Goal: Task Accomplishment & Management: Manage account settings

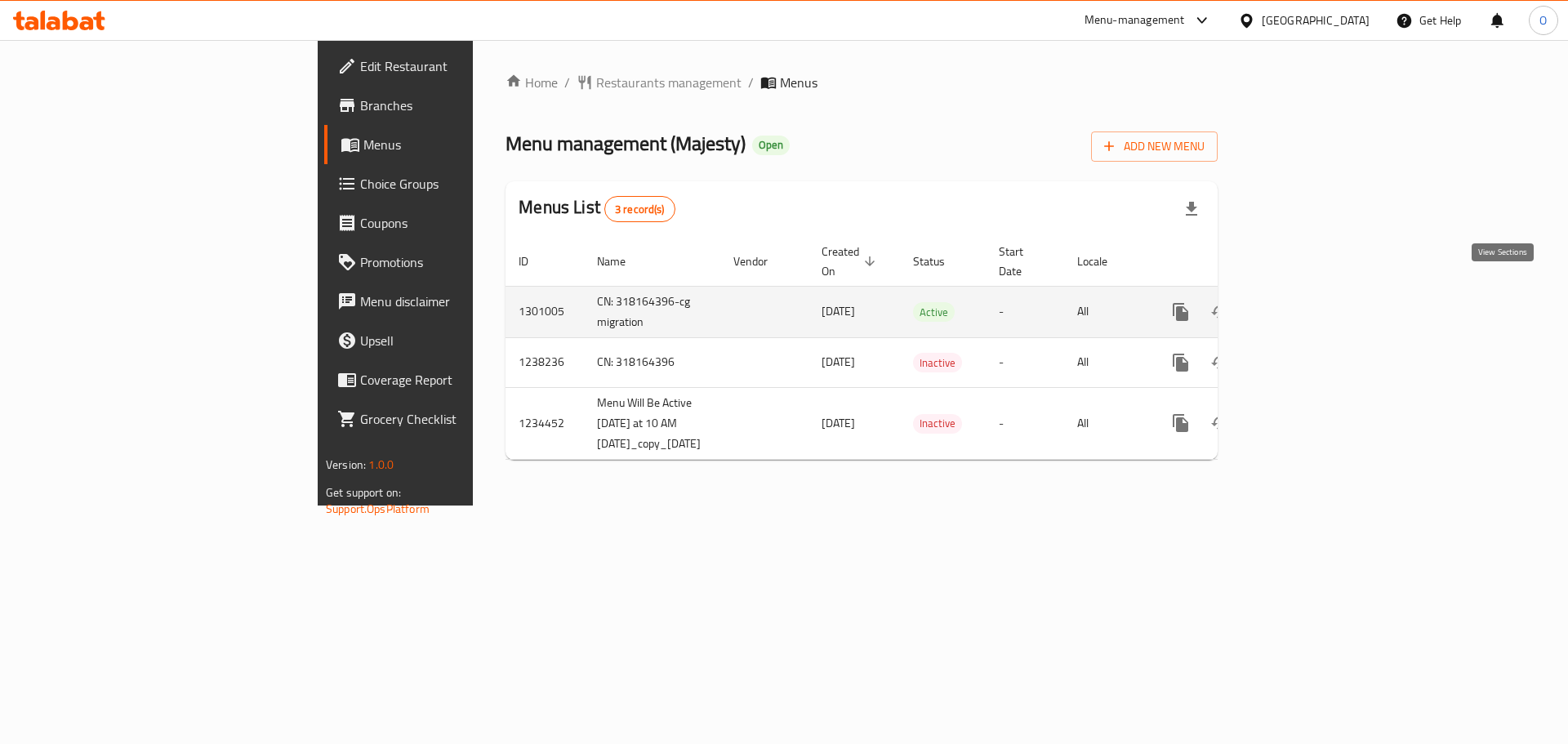
click at [1318, 296] on link "enhanced table" at bounding box center [1298, 312] width 39 height 39
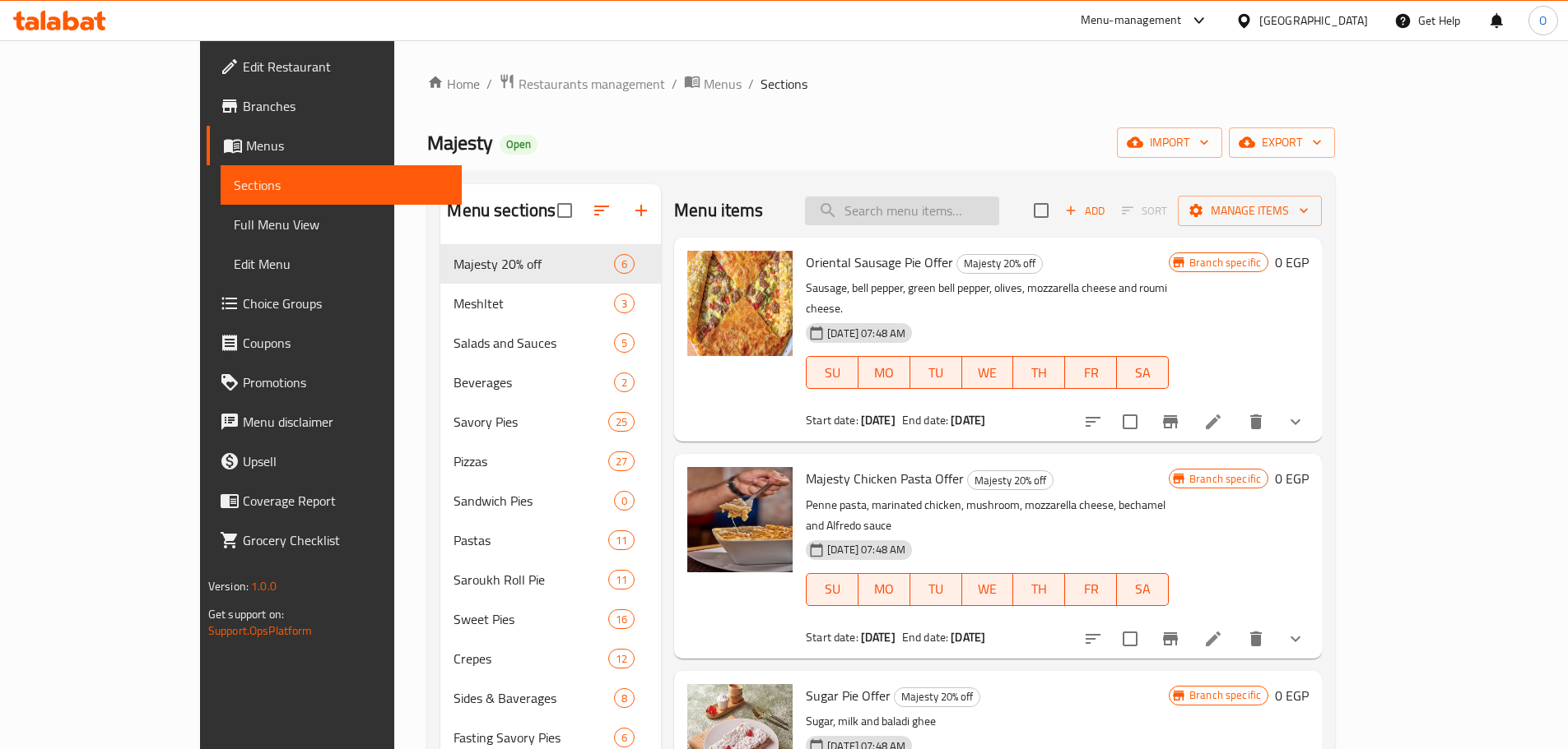
click at [999, 211] on input "search" at bounding box center [902, 210] width 194 height 29
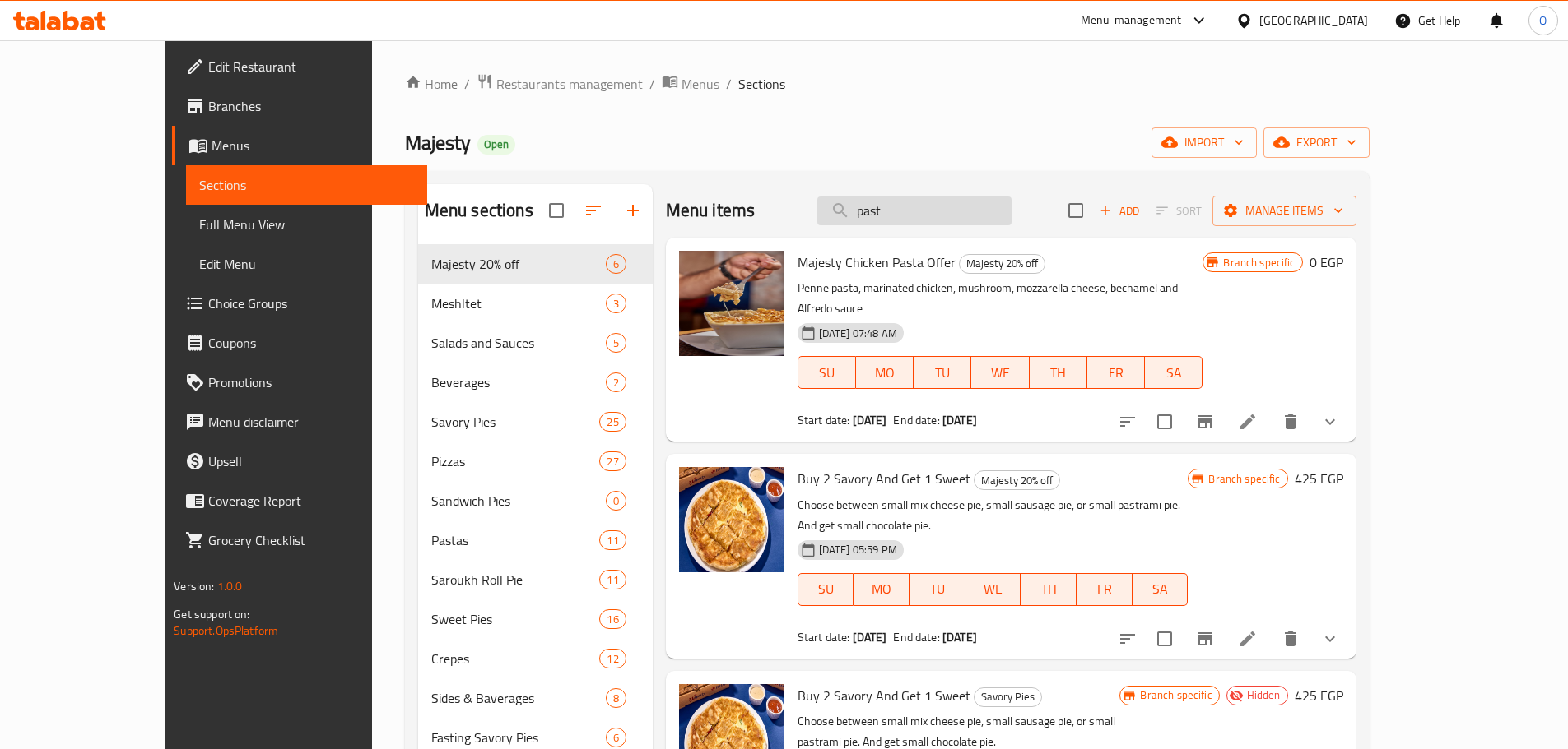
click at [986, 215] on input "past" at bounding box center [914, 210] width 194 height 29
paste input "Pastrami Pie"
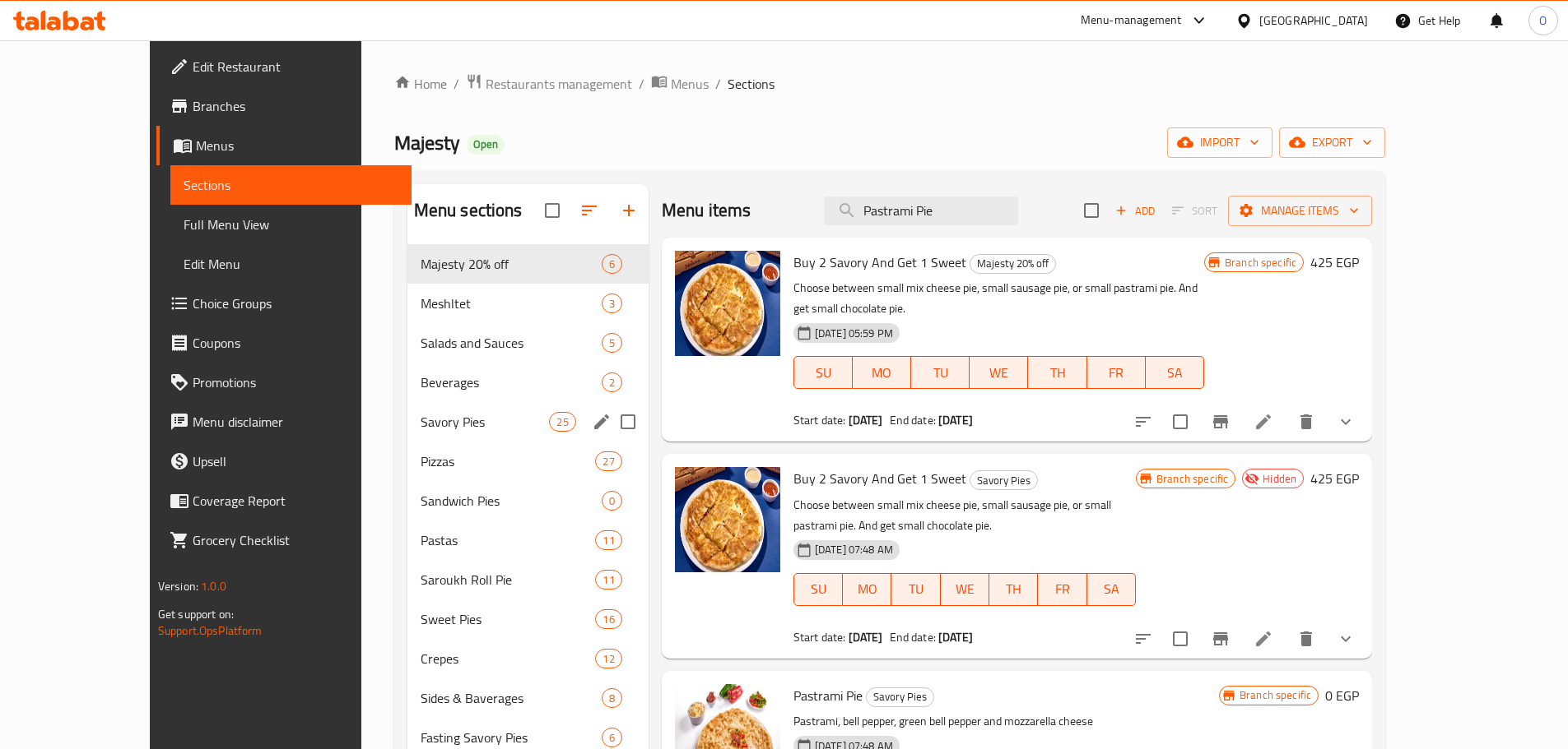
type input "Pastrami Pie"
click at [407, 433] on div "Savory Pies 25" at bounding box center [527, 422] width 241 height 40
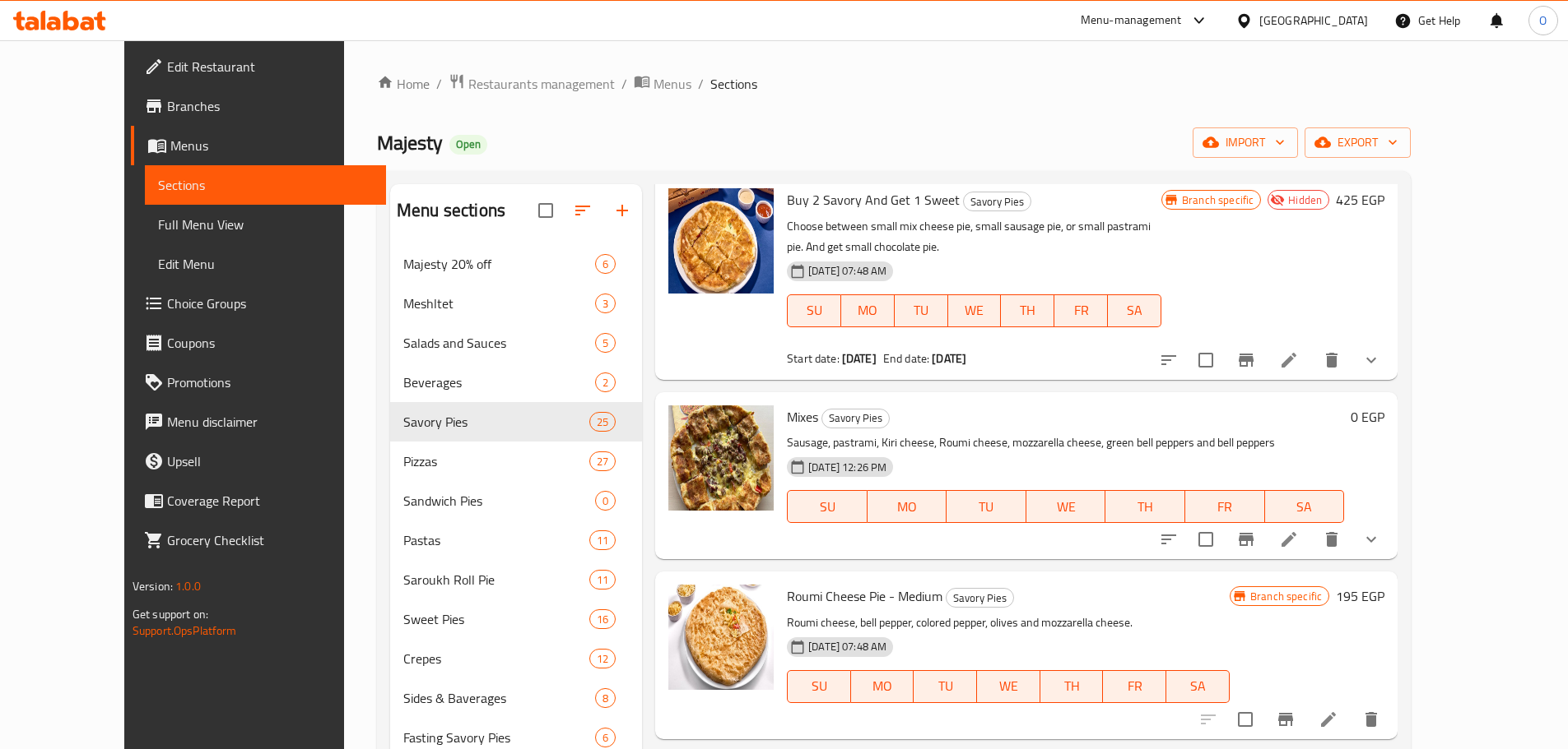
scroll to position [576, 0]
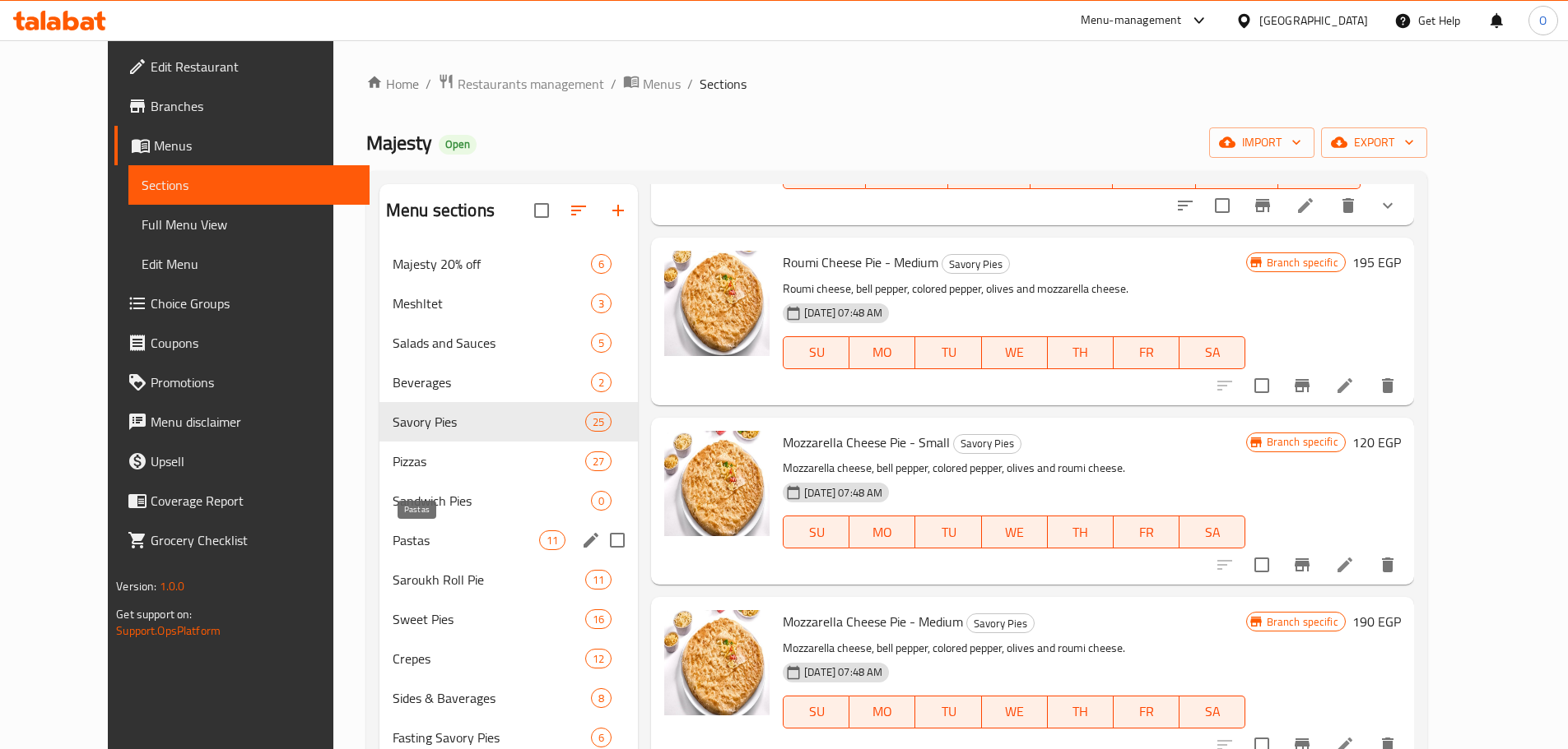
click at [392, 549] on span "Pastas" at bounding box center [466, 541] width 147 height 20
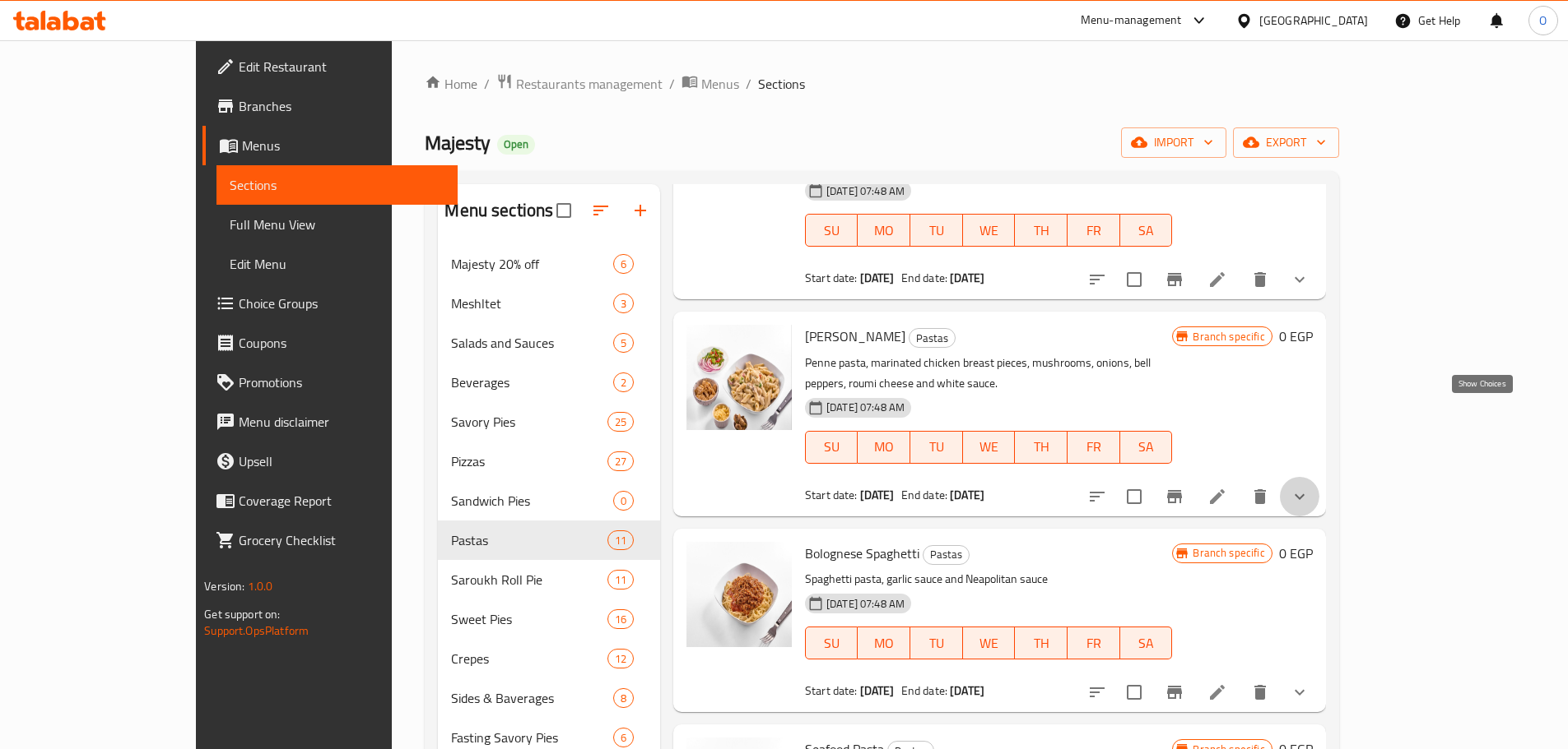
click at [1309, 487] on icon "show more" at bounding box center [1299, 497] width 20 height 20
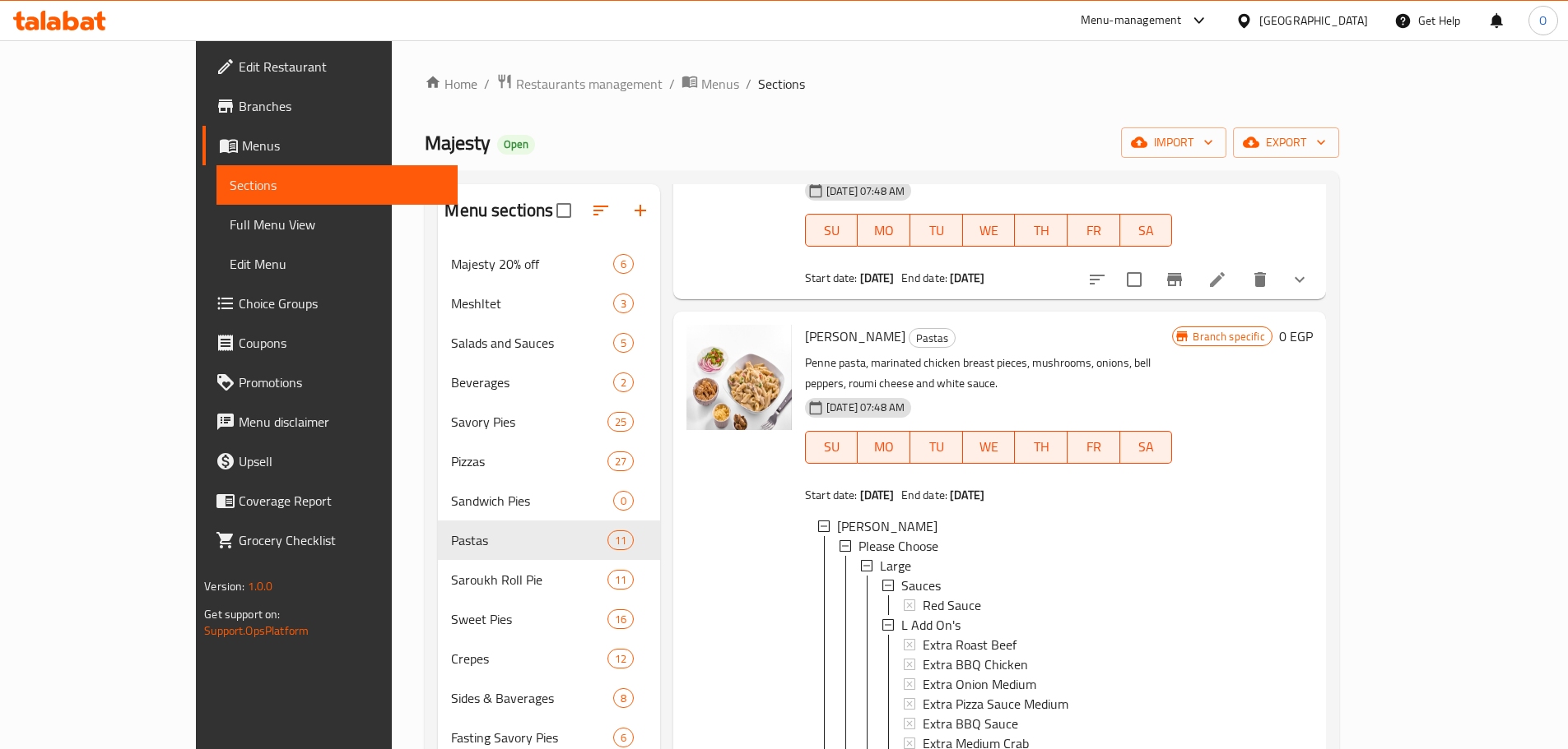
drag, startPoint x: 619, startPoint y: 434, endPoint x: 941, endPoint y: 434, distance: 322.0
click at [660, 434] on div "Menu items Pastrami Pie Add Sort Manage items Shrimp Penne Pasta Pastas penne p…" at bounding box center [993, 632] width 666 height 896
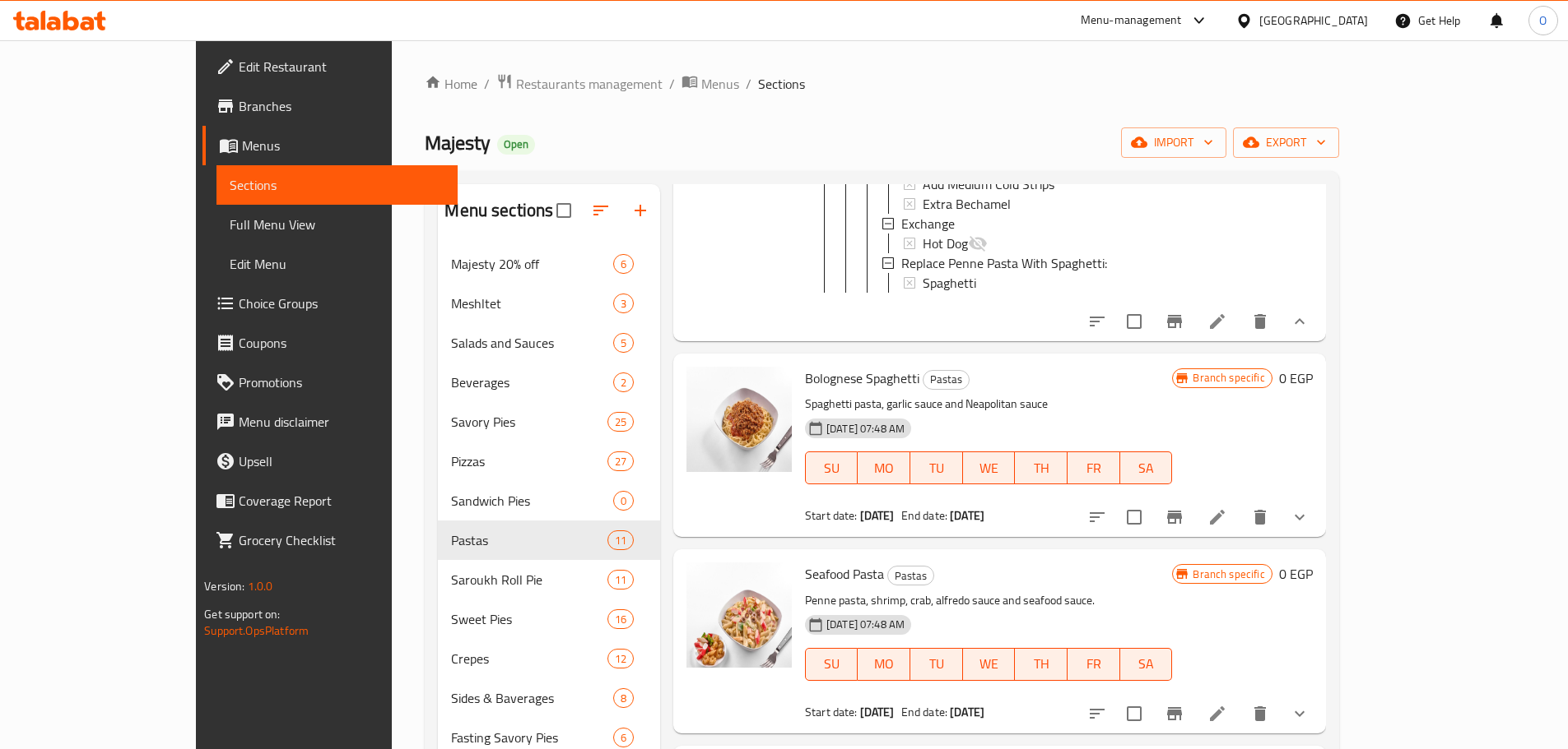
scroll to position [1480, 0]
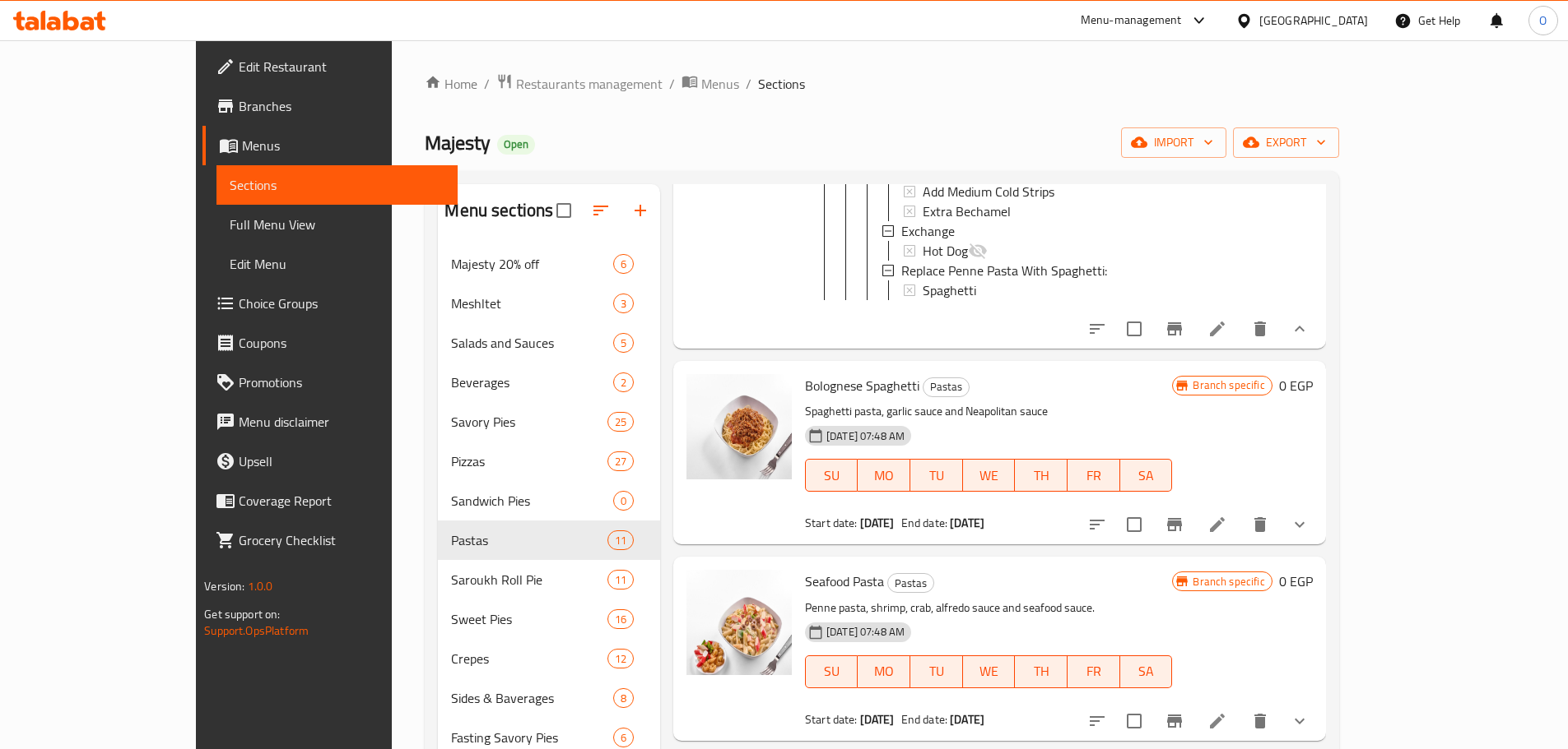
click at [1227, 319] on icon at bounding box center [1217, 329] width 20 height 20
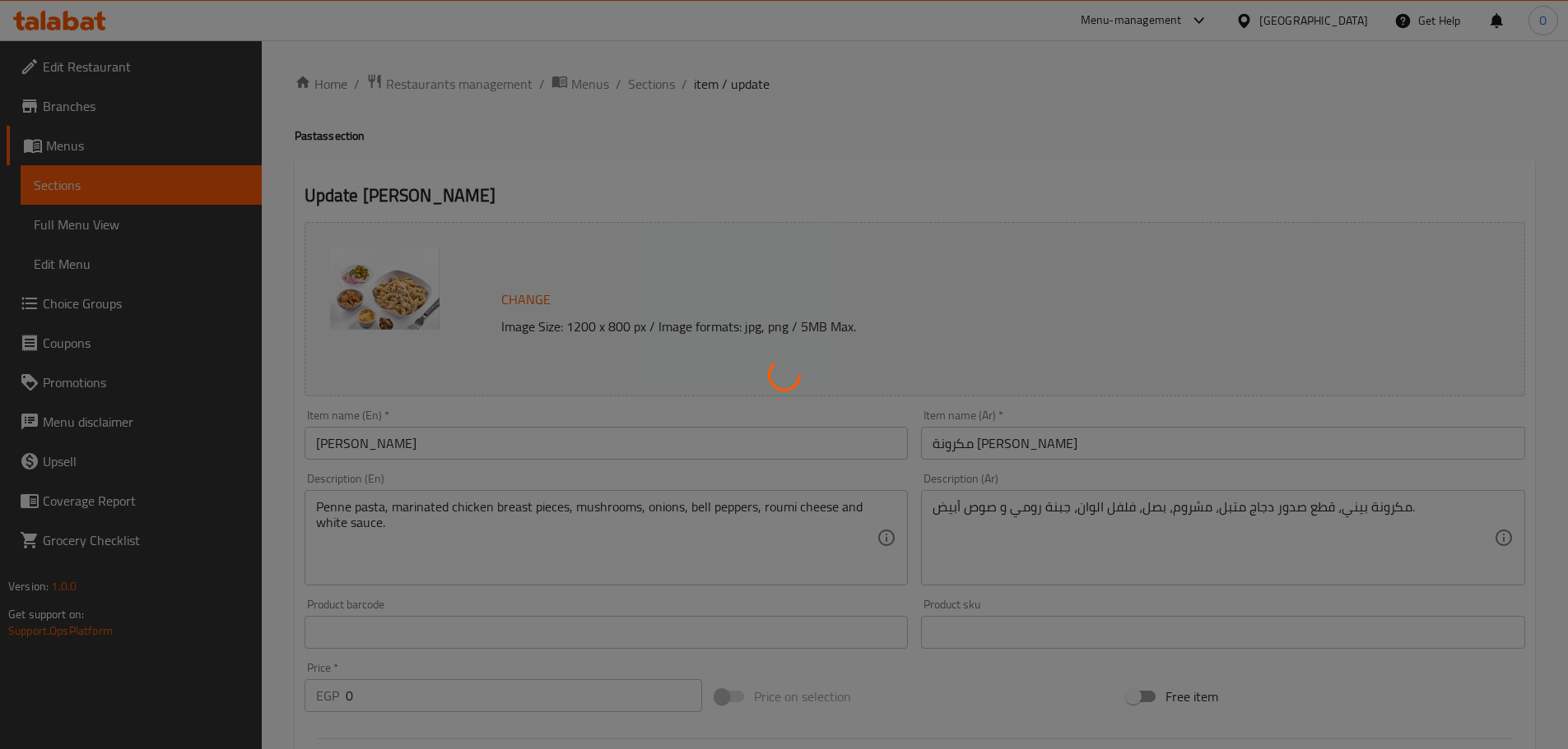
type input "الصوص"
type input "0"
type input "الإضافات كبير:"
type input "0"
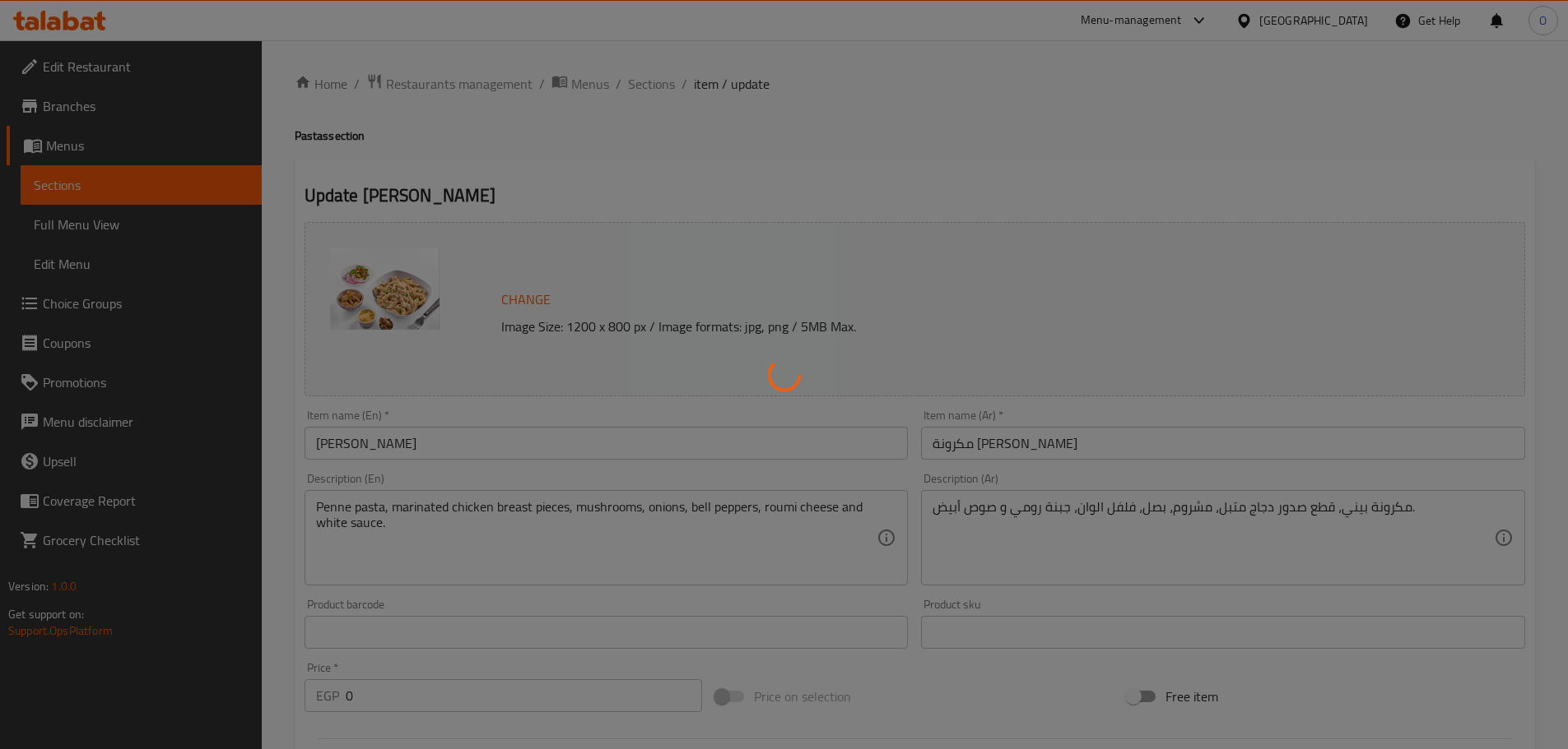
type input "25"
type input "التبديل"
type input "0"
type input "إستبدل مكرونة بيني بإسباجيتي"
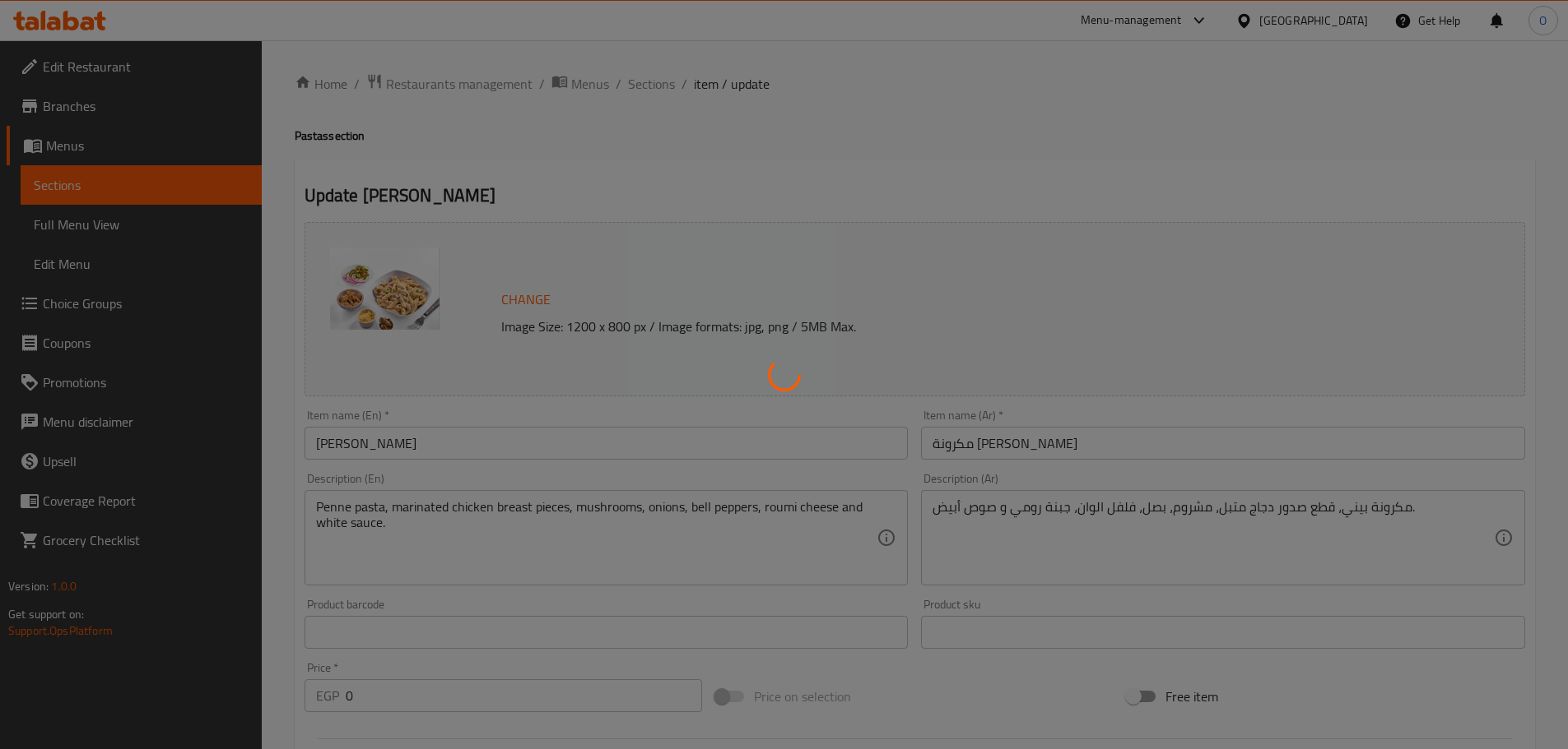
type input "0"
type input "1"
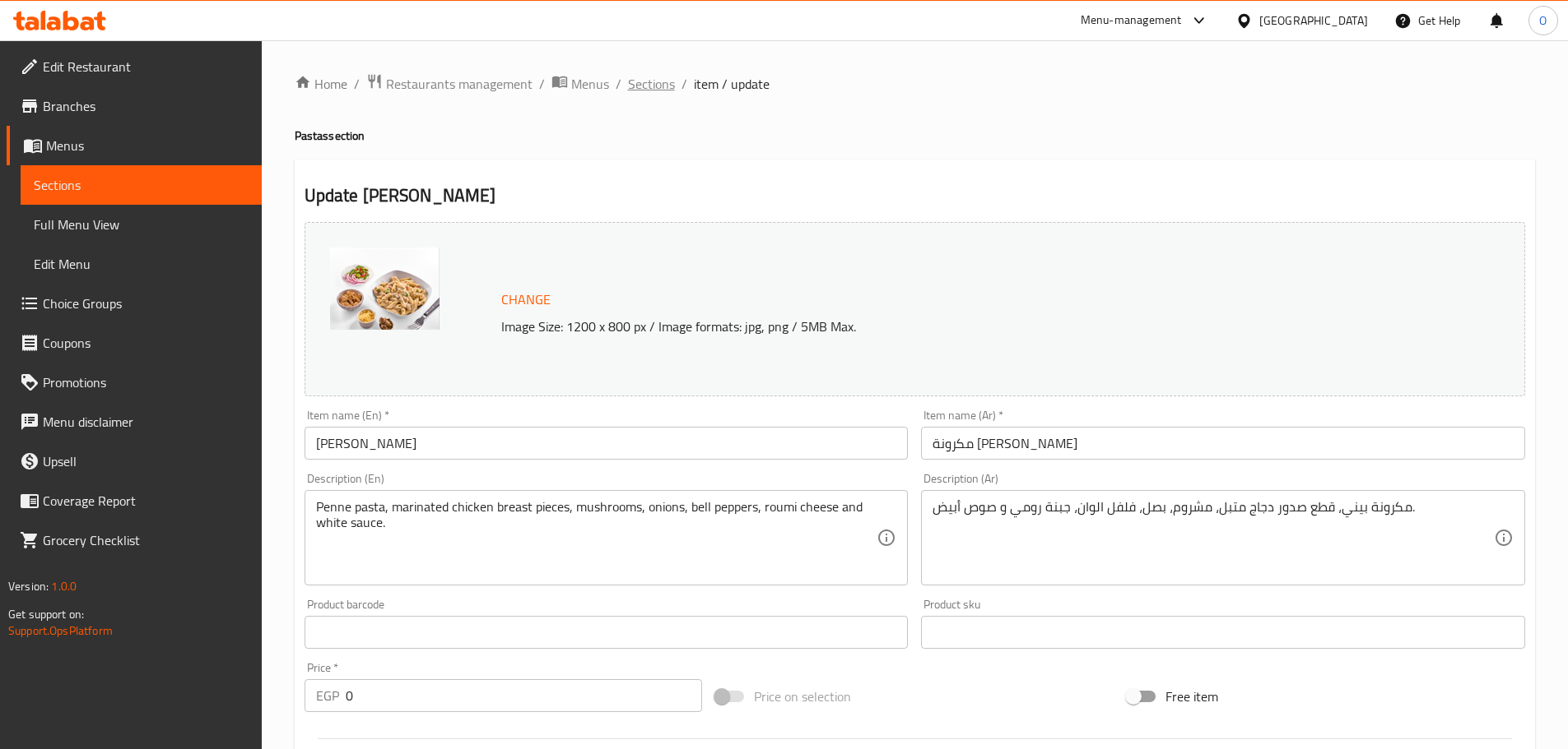
click at [667, 86] on span "Sections" at bounding box center [650, 84] width 47 height 20
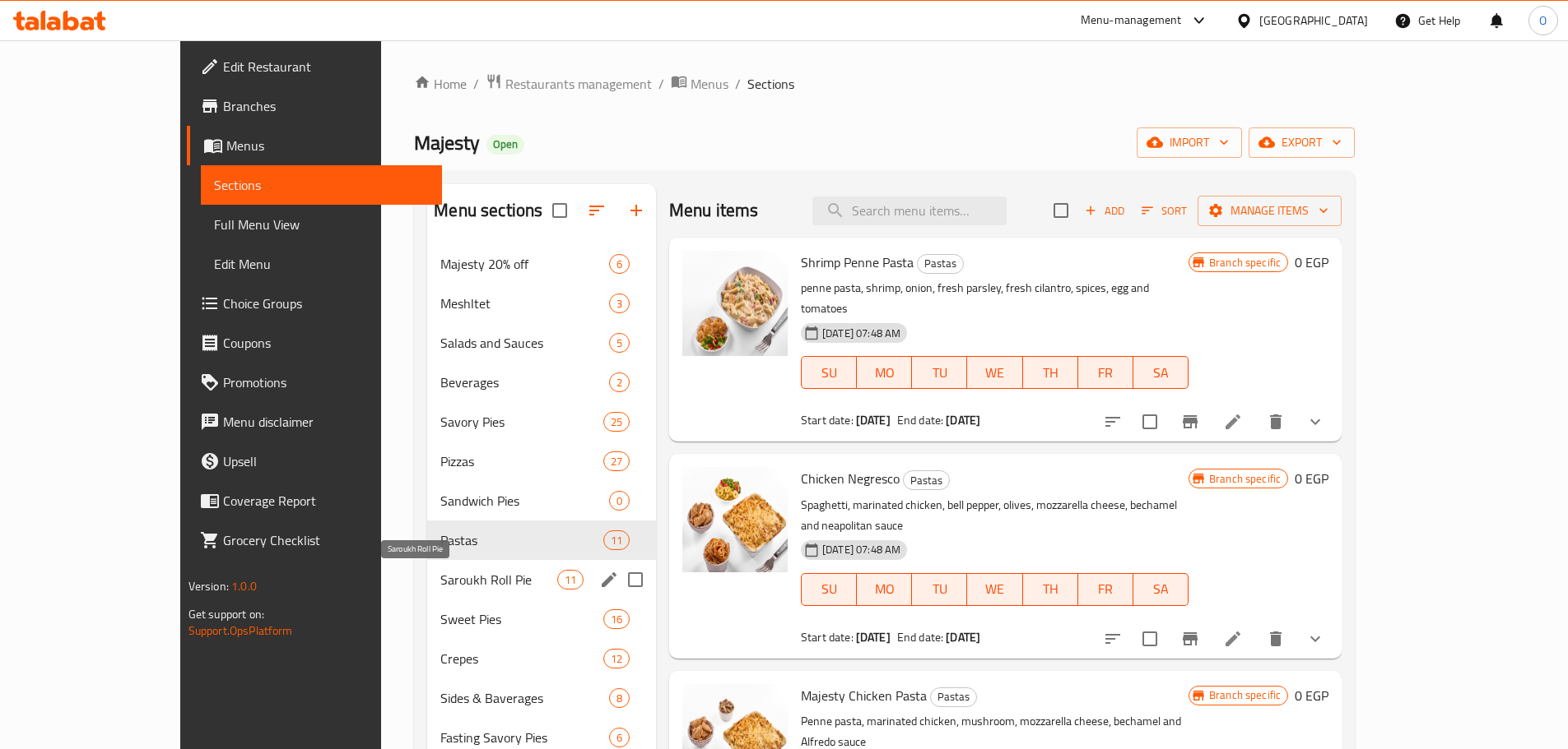
click at [440, 570] on span "Saroukh Roll Pie" at bounding box center [498, 580] width 116 height 20
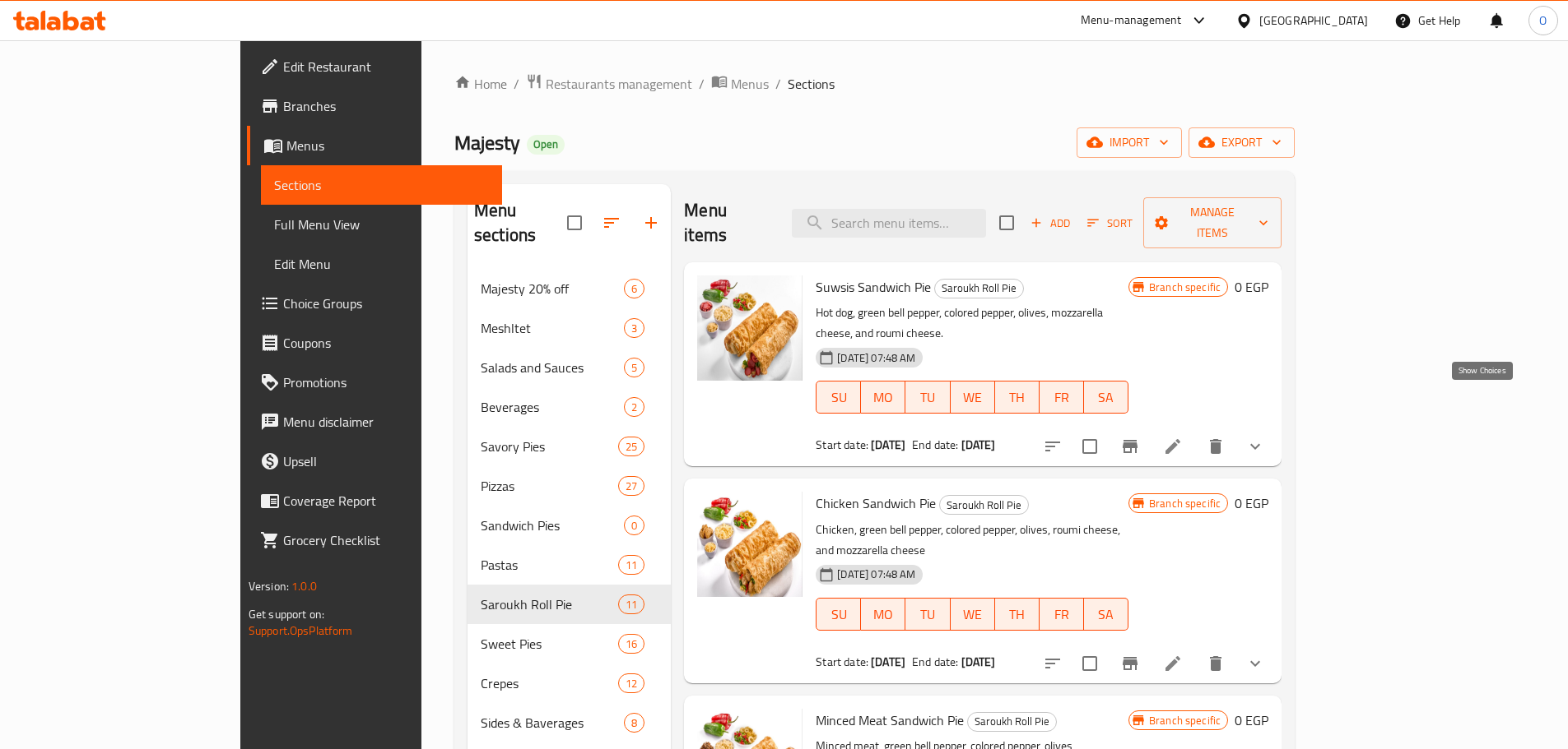
click at [1265, 437] on icon "show more" at bounding box center [1255, 447] width 20 height 20
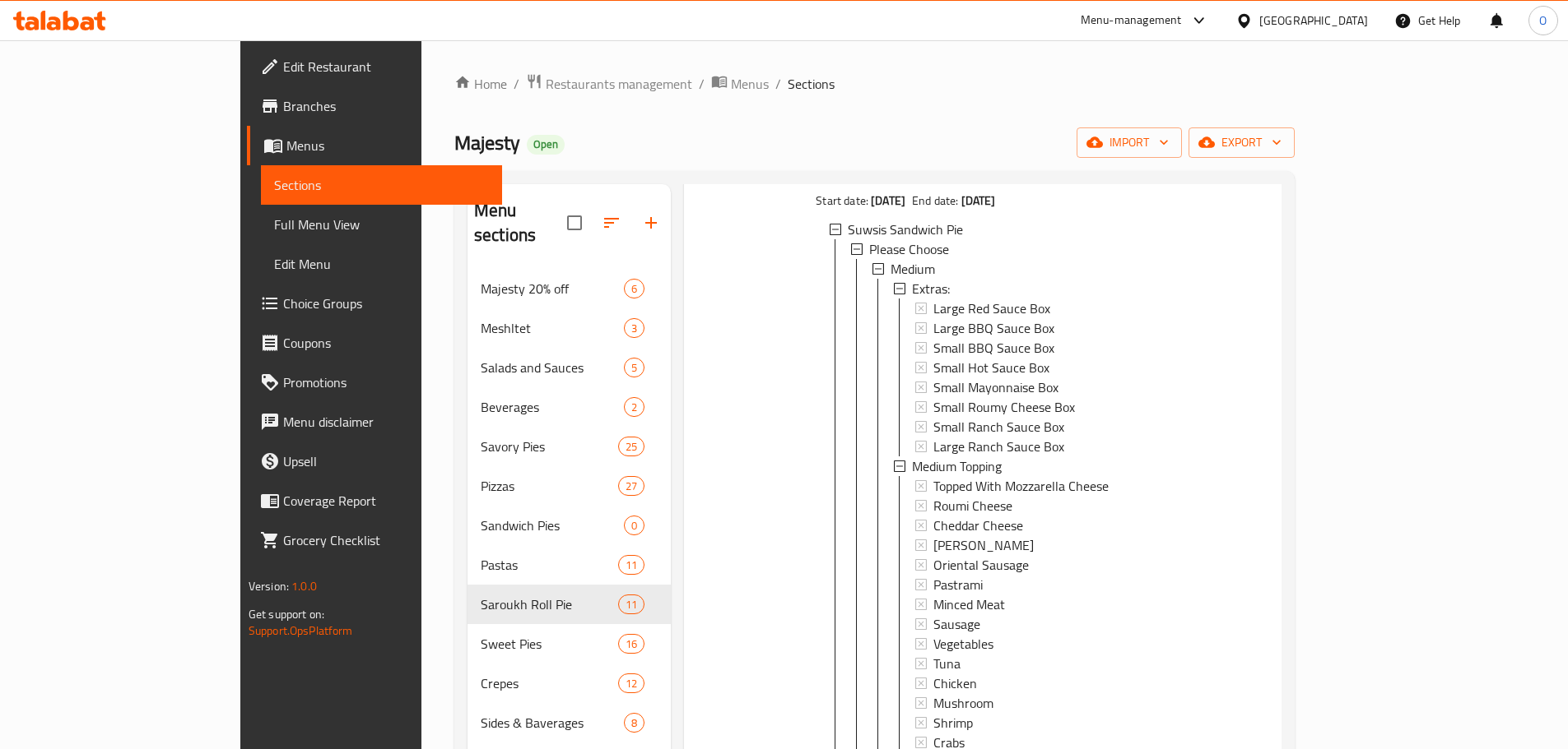
scroll to position [658, 0]
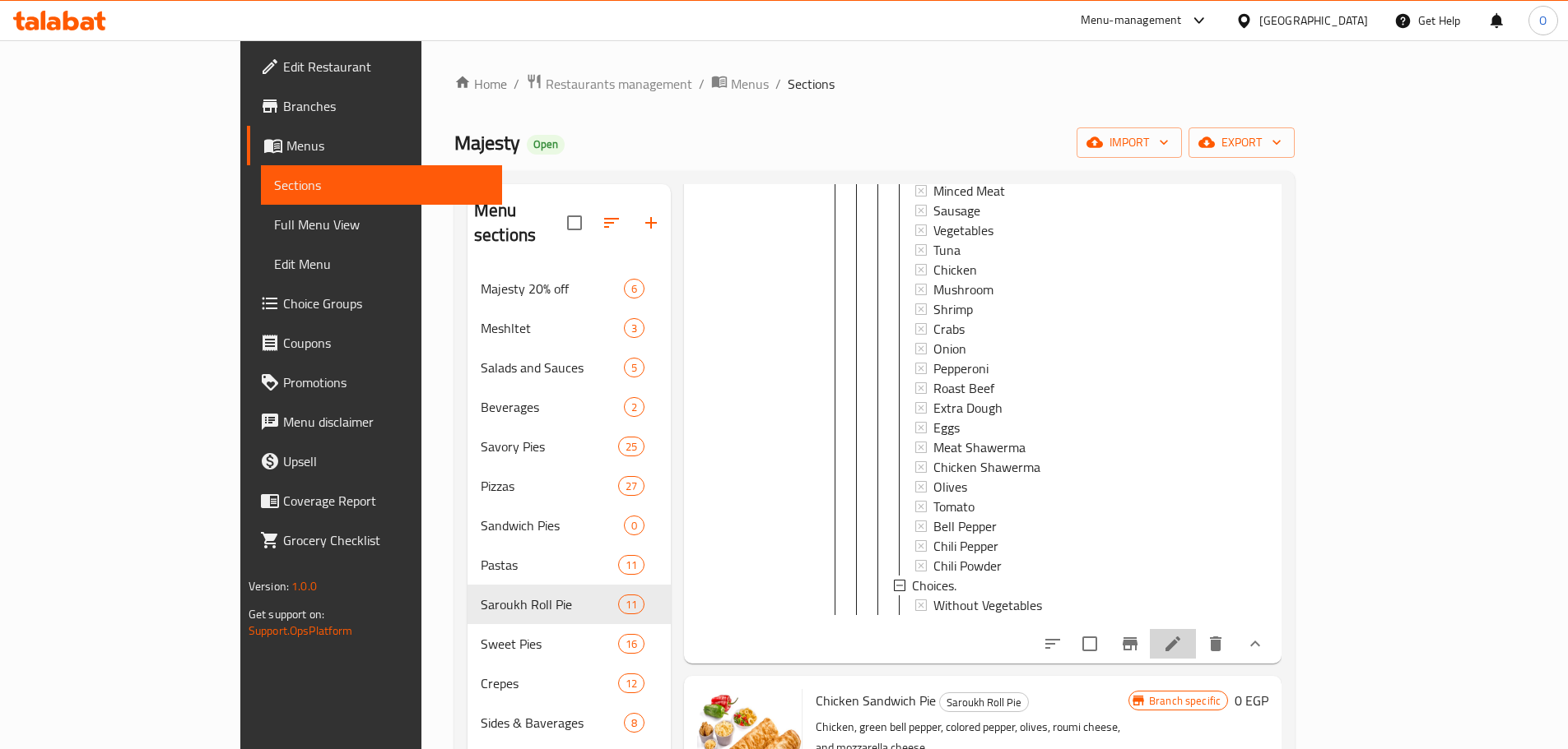
click at [1180, 637] on icon at bounding box center [1173, 644] width 15 height 15
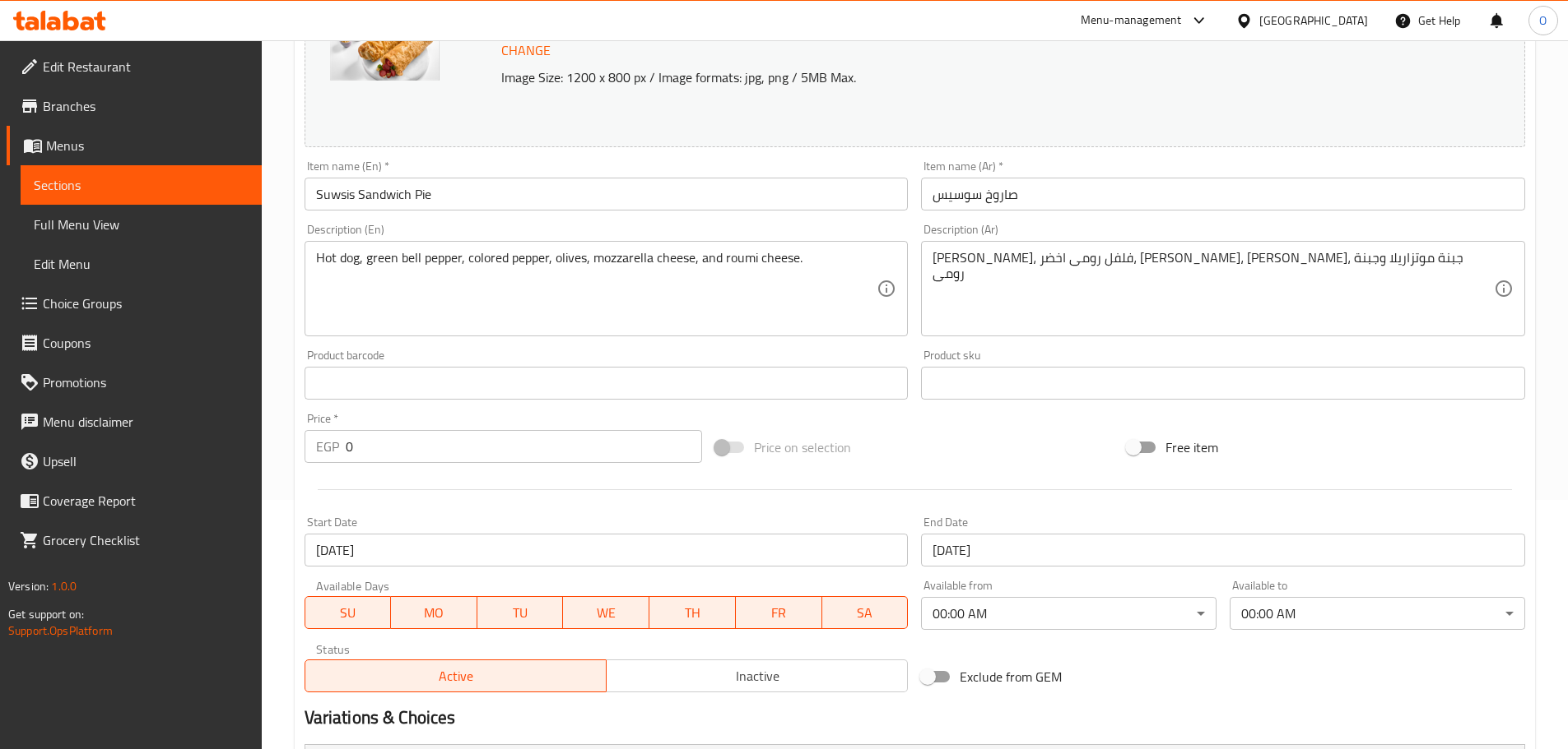
scroll to position [628, 0]
